Goal: Information Seeking & Learning: Learn about a topic

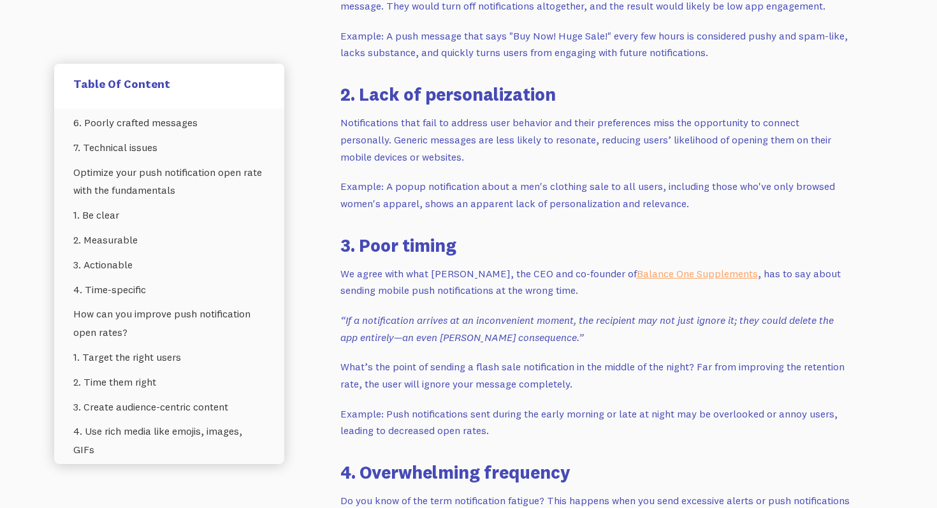
scroll to position [1064, 0]
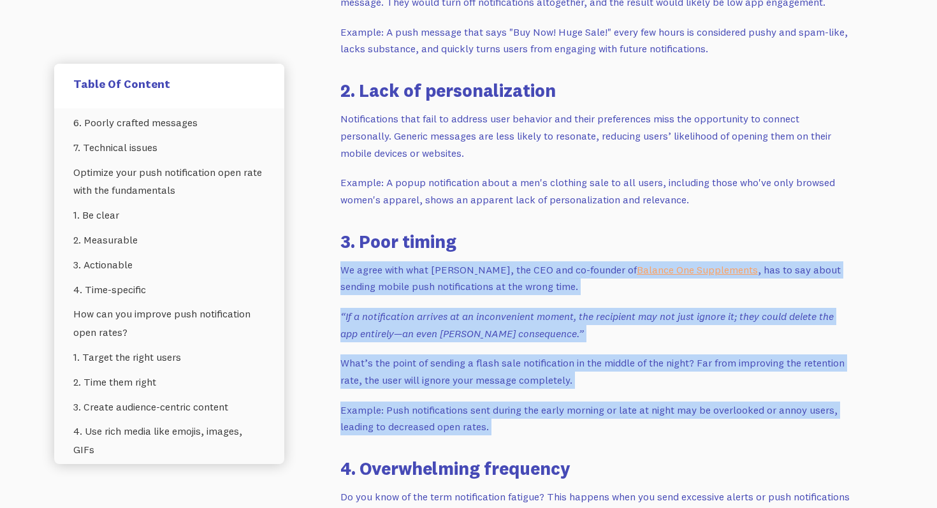
drag, startPoint x: 543, startPoint y: 257, endPoint x: 491, endPoint y: 445, distance: 194.9
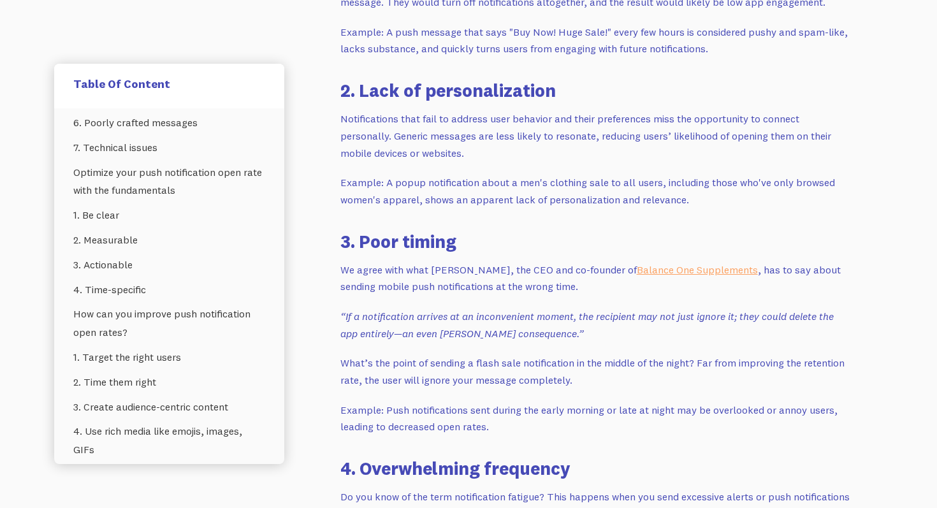
click at [506, 426] on p "Example: Push notifications sent during the early morning or late at night may …" at bounding box center [595, 418] width 510 height 34
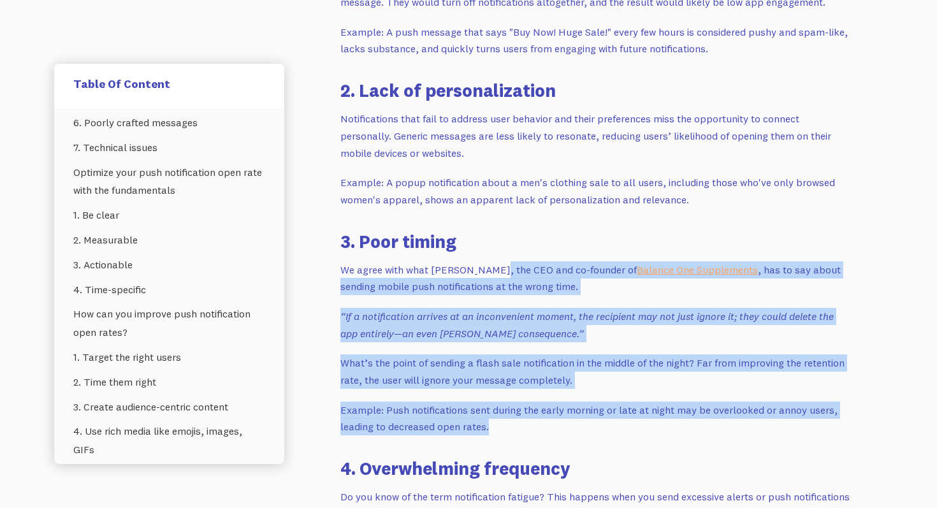
drag, startPoint x: 506, startPoint y: 426, endPoint x: 492, endPoint y: 275, distance: 151.6
click at [492, 275] on p "We agree with what [PERSON_NAME], the CEO and co-founder of Balance One Supplem…" at bounding box center [595, 278] width 510 height 34
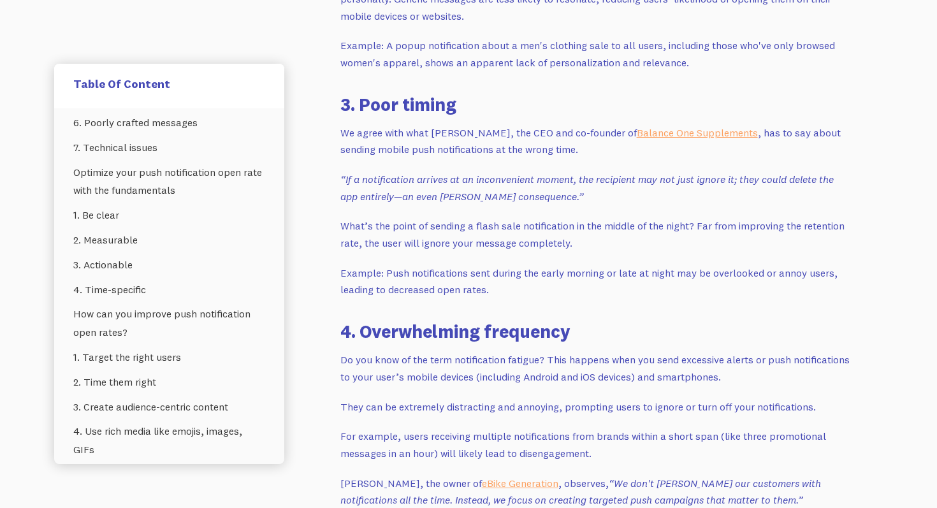
scroll to position [1202, 0]
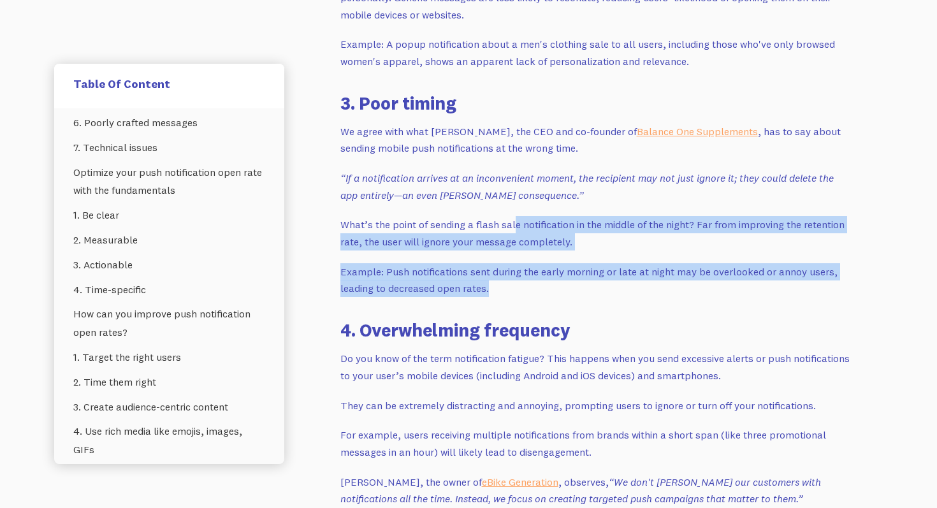
drag, startPoint x: 512, startPoint y: 220, endPoint x: 517, endPoint y: 285, distance: 65.2
click at [517, 285] on p "Example: Push notifications sent during the early morning or late at night may …" at bounding box center [595, 280] width 510 height 34
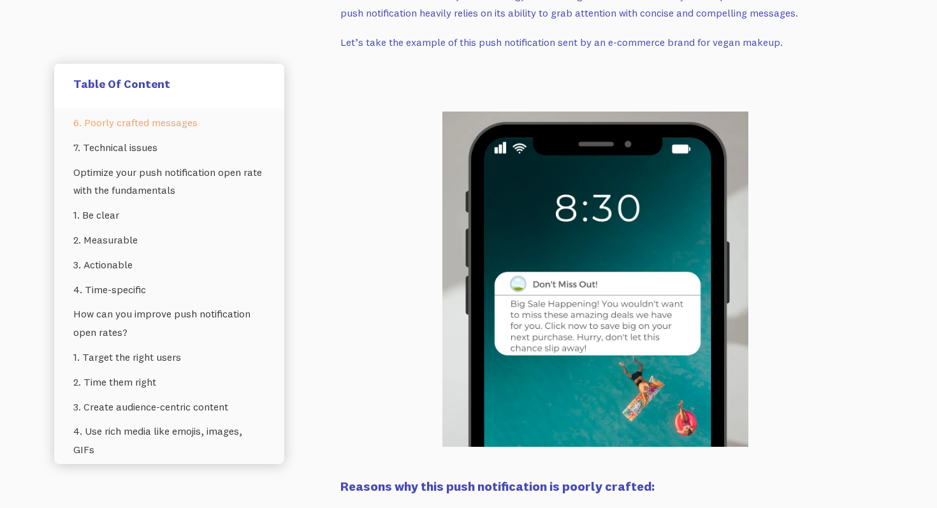
scroll to position [1927, 0]
